Goal: Task Accomplishment & Management: Manage account settings

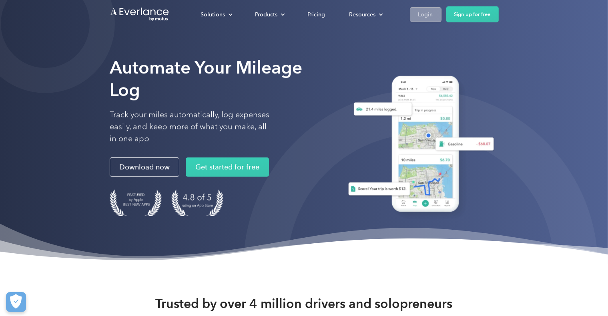
click at [425, 12] on div "Login" at bounding box center [425, 15] width 15 height 10
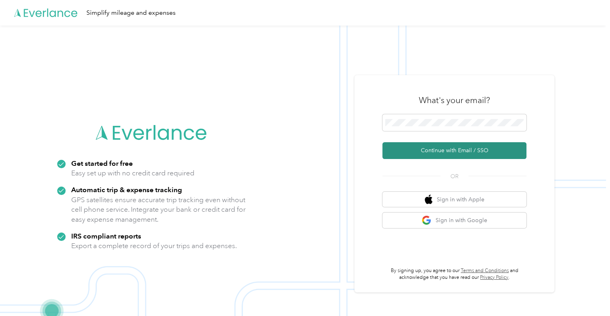
click at [444, 152] on button "Continue with Email / SSO" at bounding box center [454, 150] width 144 height 17
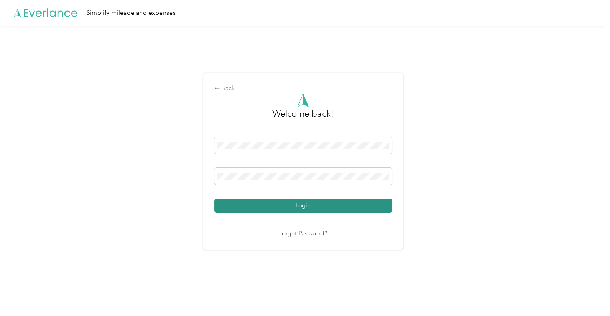
click at [306, 205] on button "Login" at bounding box center [303, 206] width 178 height 14
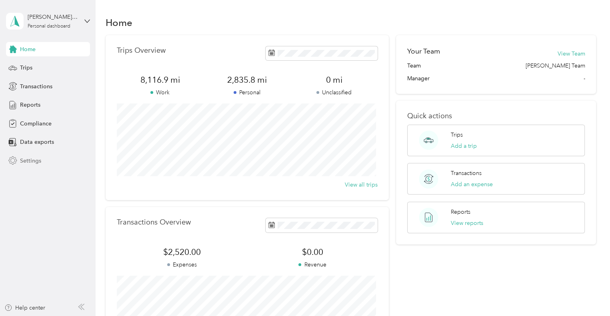
click at [29, 159] on span "Settings" at bounding box center [30, 161] width 21 height 8
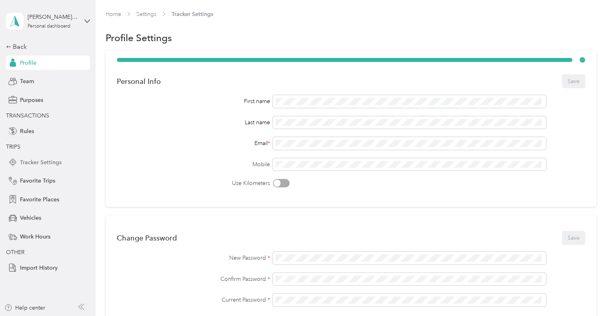
click at [46, 160] on span "Tracker Settings" at bounding box center [41, 162] width 42 height 8
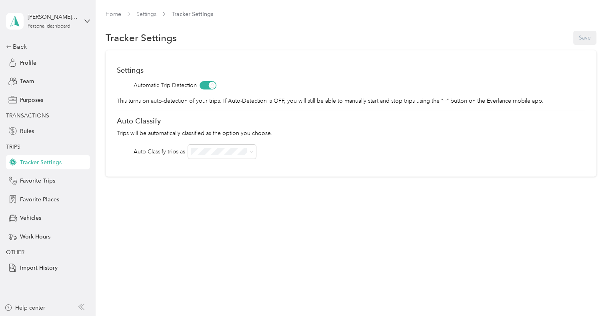
click at [594, 38] on div "Tracker Settings Save" at bounding box center [351, 38] width 491 height 17
click at [35, 216] on span "Vehicles" at bounding box center [30, 218] width 21 height 8
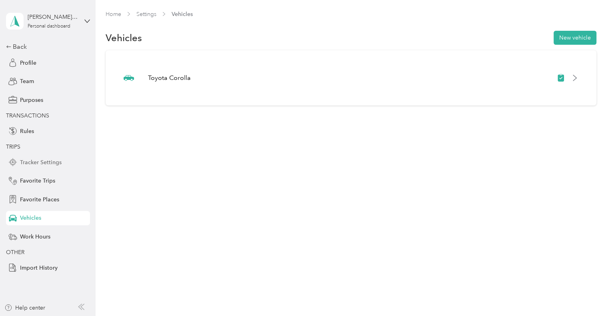
click at [44, 166] on span "Tracker Settings" at bounding box center [41, 162] width 42 height 8
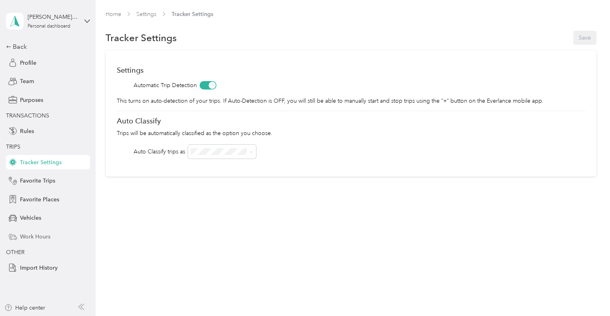
click at [34, 238] on span "Work Hours" at bounding box center [35, 237] width 30 height 8
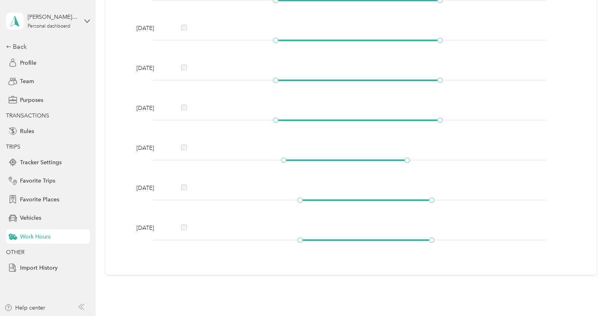
scroll to position [227, 0]
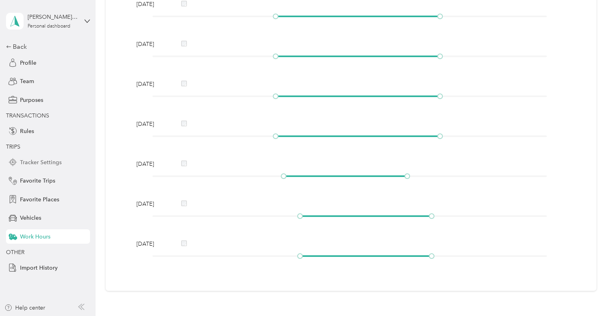
click at [53, 160] on span "Tracker Settings" at bounding box center [41, 162] width 42 height 8
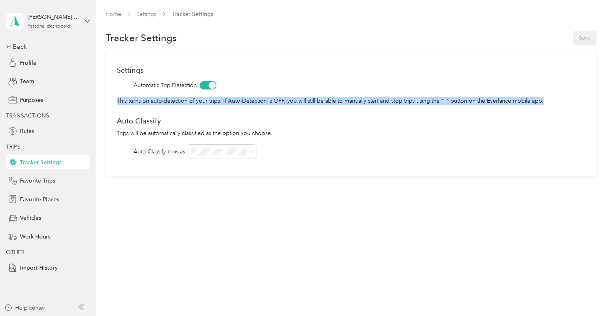
drag, startPoint x: 602, startPoint y: 88, endPoint x: 603, endPoint y: 103, distance: 15.2
click at [603, 103] on div "Home Settings Tracker Settings Tracker Settings Save Settings Automatic Trip De…" at bounding box center [351, 110] width 510 height 220
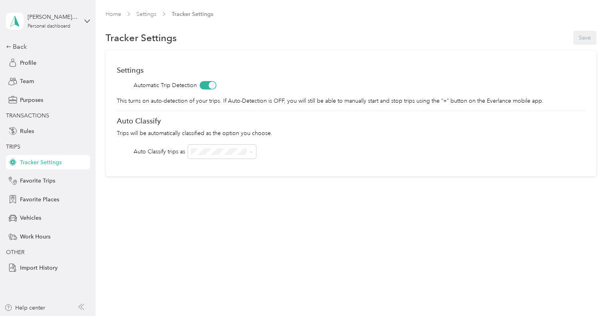
click at [373, 261] on div "Home Settings Tracker Settings Tracker Settings Save Settings Automatic Trip De…" at bounding box center [351, 158] width 510 height 316
click at [280, 268] on div "Home Settings Tracker Settings Tracker Settings Save Settings Automatic Trip De…" at bounding box center [351, 158] width 510 height 316
